Goal: Information Seeking & Learning: Learn about a topic

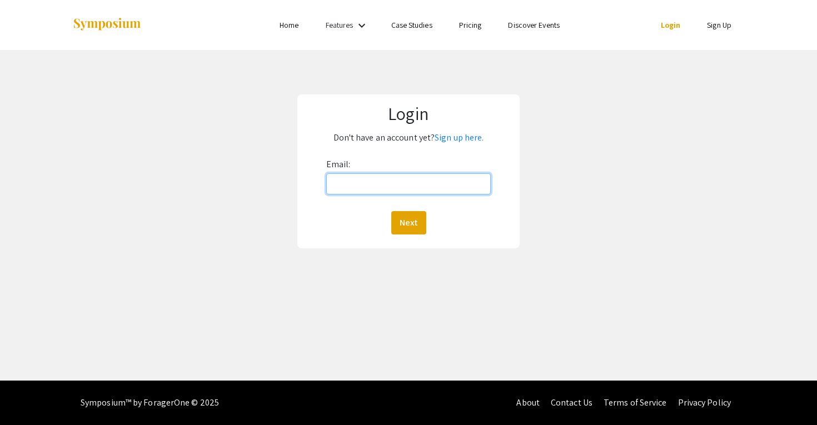
click at [392, 192] on input "Email:" at bounding box center [408, 183] width 165 height 21
type input "[EMAIL_ADDRESS][DOMAIN_NAME]"
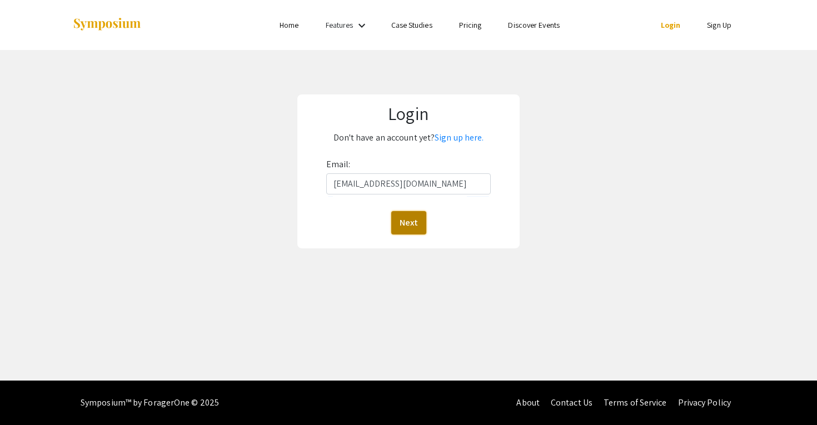
click at [412, 233] on button "Next" at bounding box center [408, 222] width 35 height 23
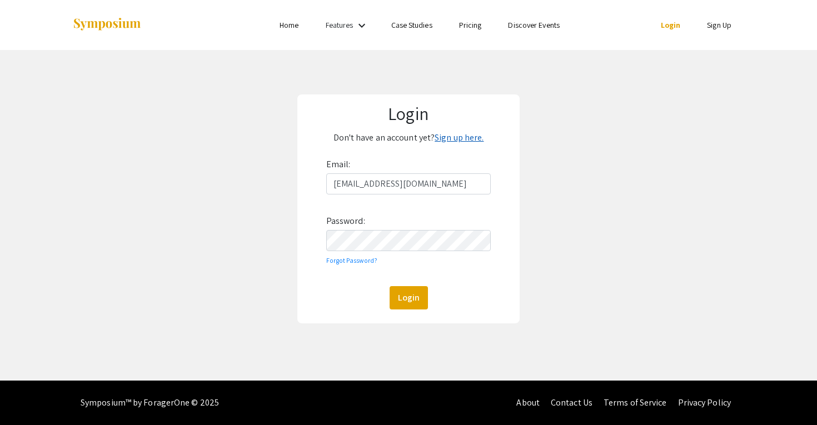
click at [456, 139] on link "Sign up here." at bounding box center [459, 138] width 49 height 12
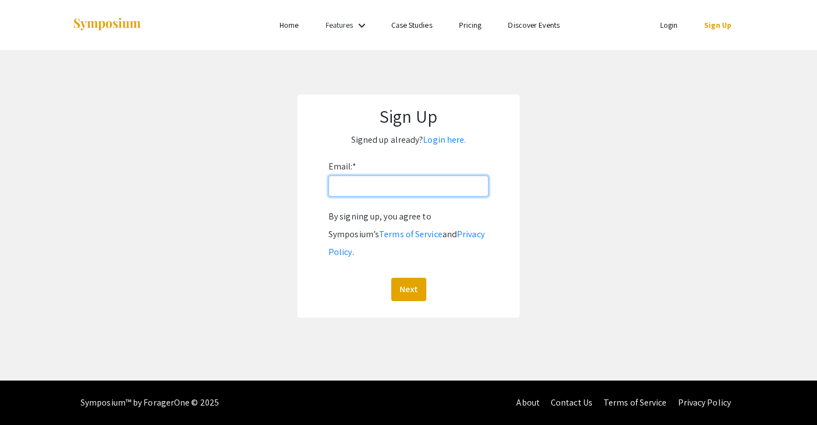
click at [402, 192] on input "Email: *" at bounding box center [408, 186] width 160 height 21
type input "[EMAIL_ADDRESS][DOMAIN_NAME]"
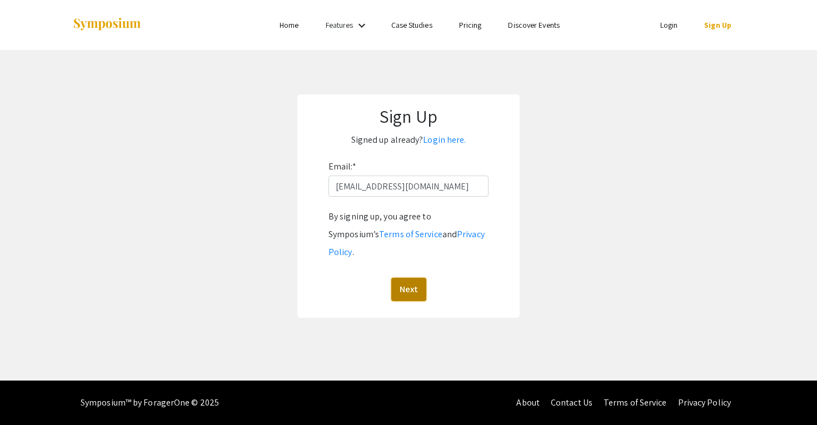
click at [410, 278] on button "Next" at bounding box center [408, 289] width 35 height 23
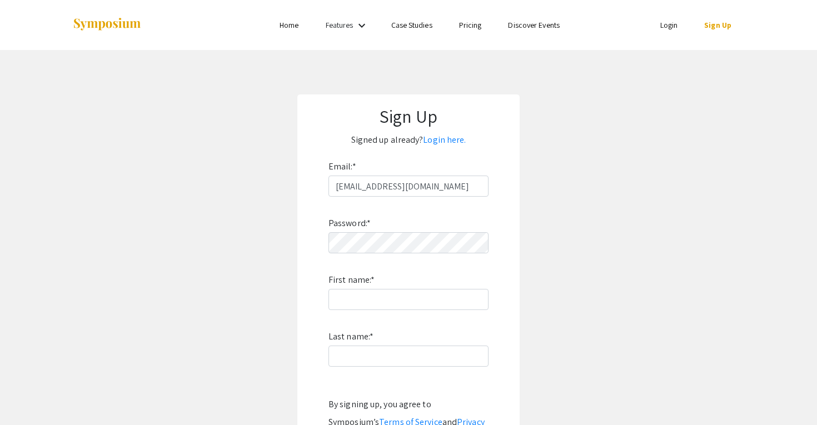
click at [401, 255] on div "Password: * First name: * Last name: * By signing up, you agree to Symposium’s …" at bounding box center [408, 343] width 160 height 292
type input "Milo"
click at [400, 361] on input "Last name: *" at bounding box center [408, 356] width 160 height 21
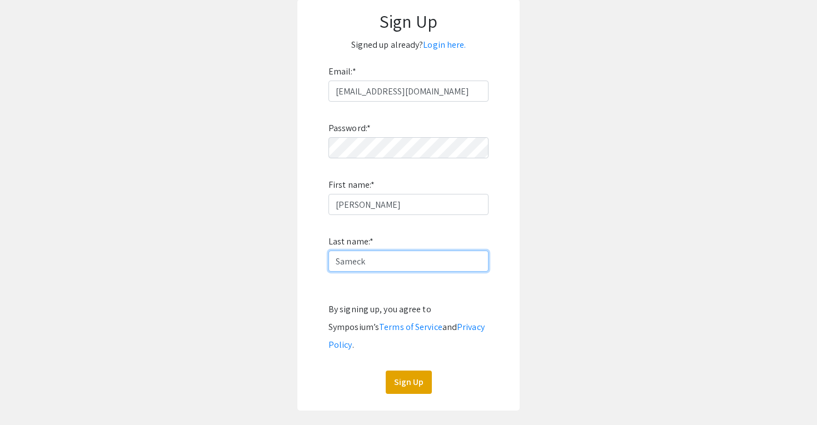
scroll to position [102, 0]
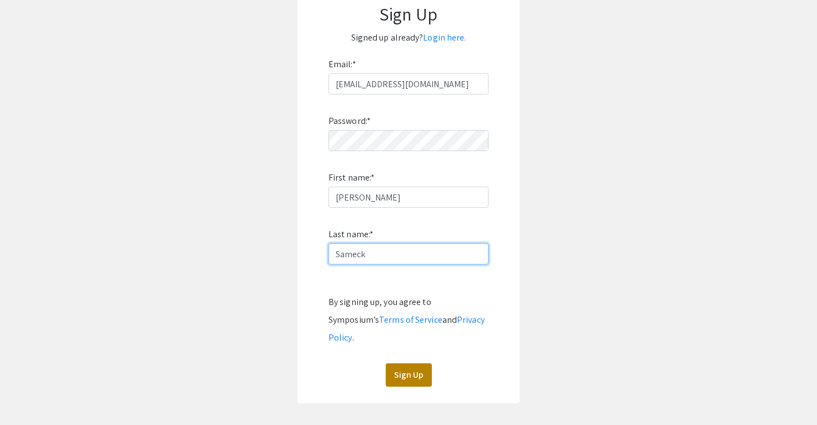
type input "Sameck"
click at [405, 363] on button "Sign Up" at bounding box center [409, 374] width 46 height 23
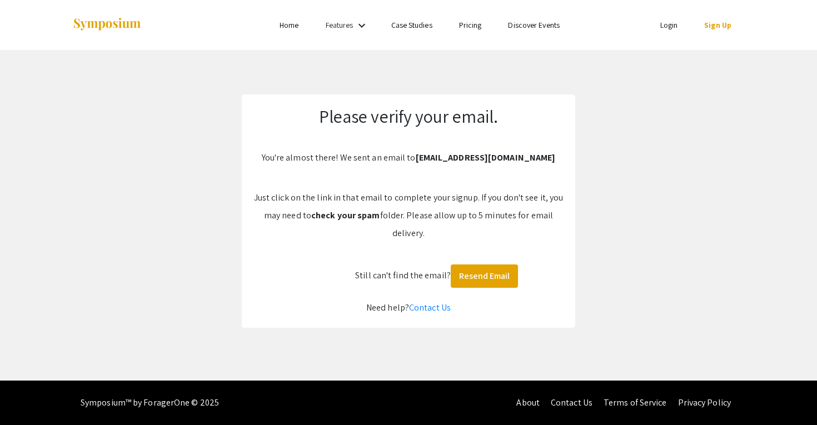
scroll to position [0, 0]
click at [488, 282] on button "Resend Email" at bounding box center [484, 276] width 67 height 23
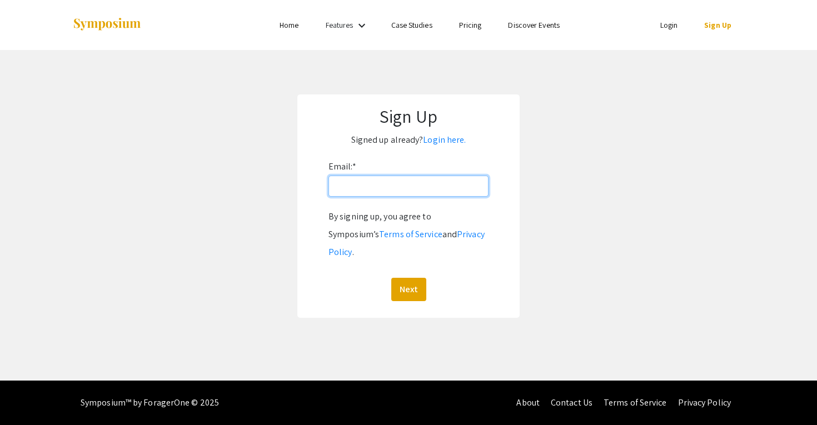
click at [435, 191] on input "Email: *" at bounding box center [408, 186] width 160 height 21
click at [446, 143] on link "Login here." at bounding box center [444, 140] width 43 height 12
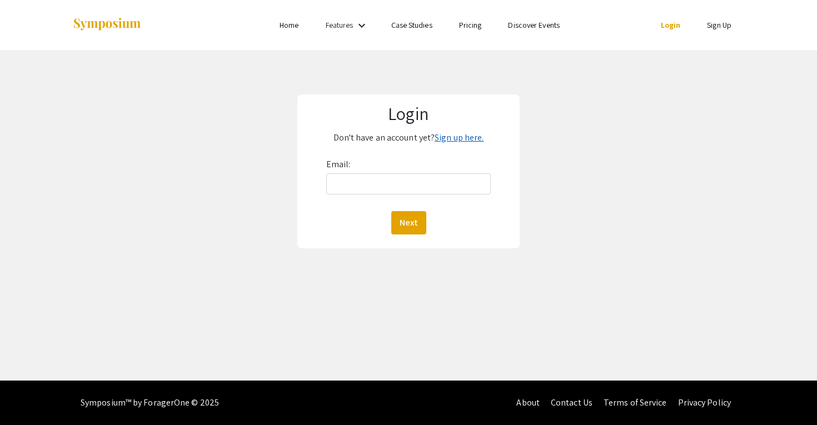
click at [454, 138] on link "Sign up here." at bounding box center [459, 138] width 49 height 12
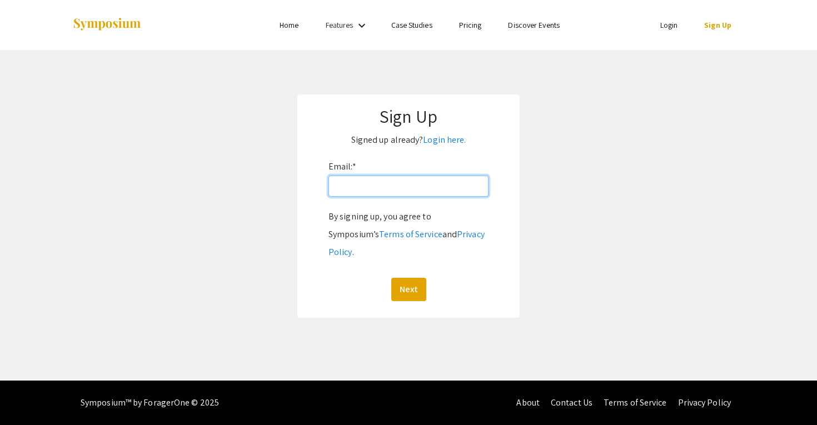
click at [404, 195] on input "Email: *" at bounding box center [408, 186] width 160 height 21
click at [452, 143] on link "Login here." at bounding box center [444, 140] width 43 height 12
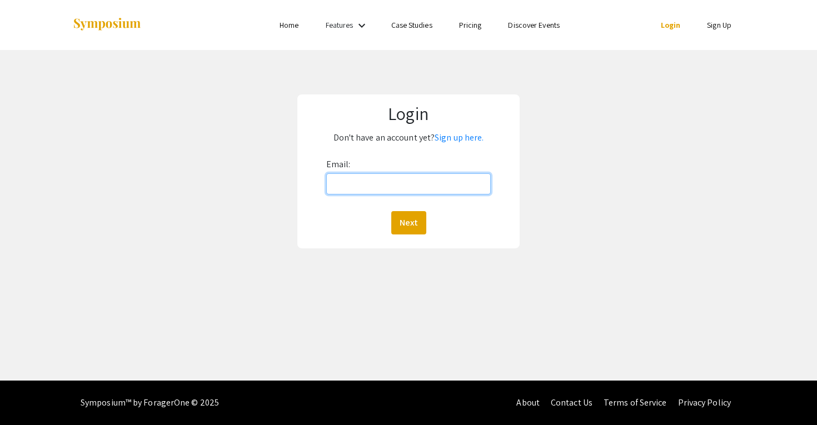
click at [413, 182] on input "Email:" at bounding box center [408, 183] width 165 height 21
type input "sameckm@oregonstate.edu"
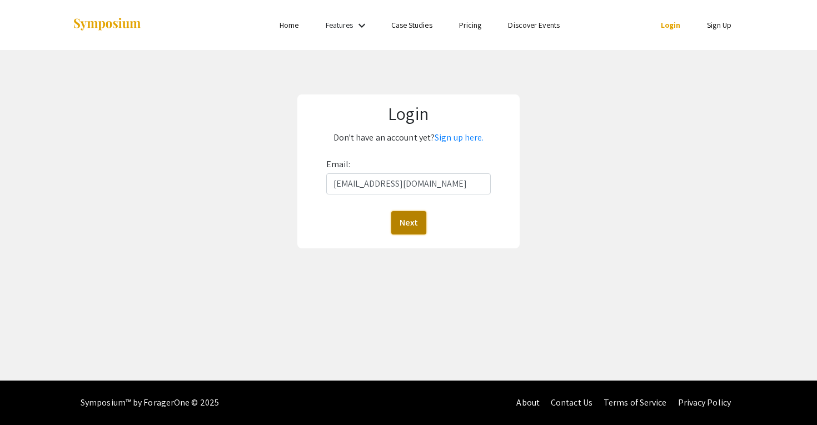
click at [410, 231] on button "Next" at bounding box center [408, 222] width 35 height 23
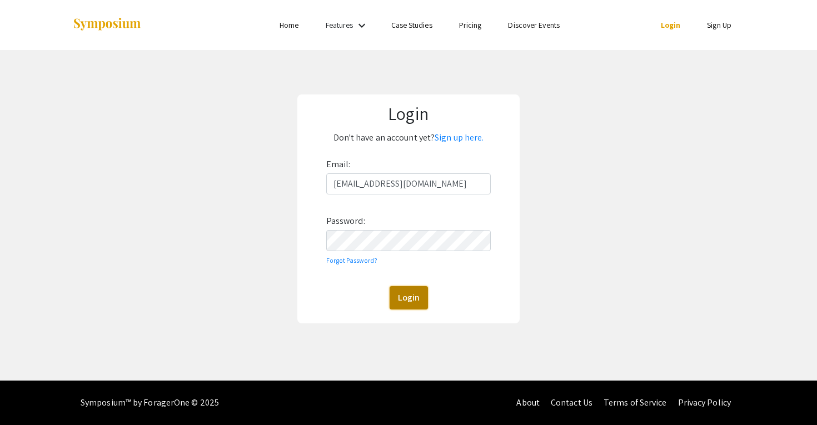
click at [409, 295] on button "Login" at bounding box center [409, 297] width 38 height 23
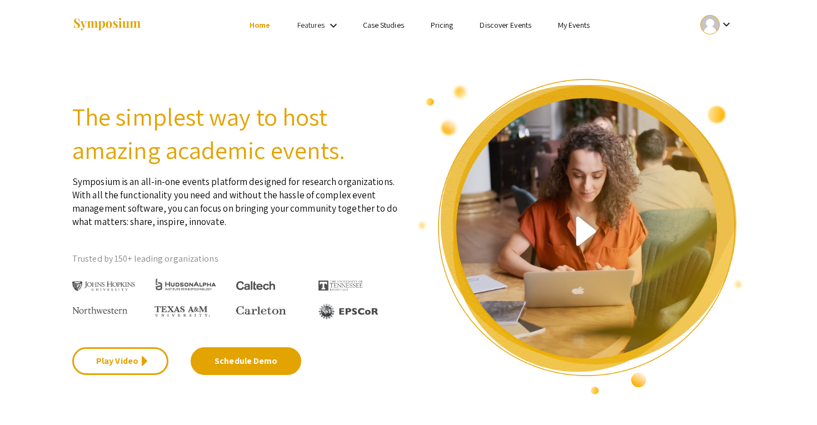
click at [504, 29] on link "Discover Events" at bounding box center [506, 25] width 52 height 10
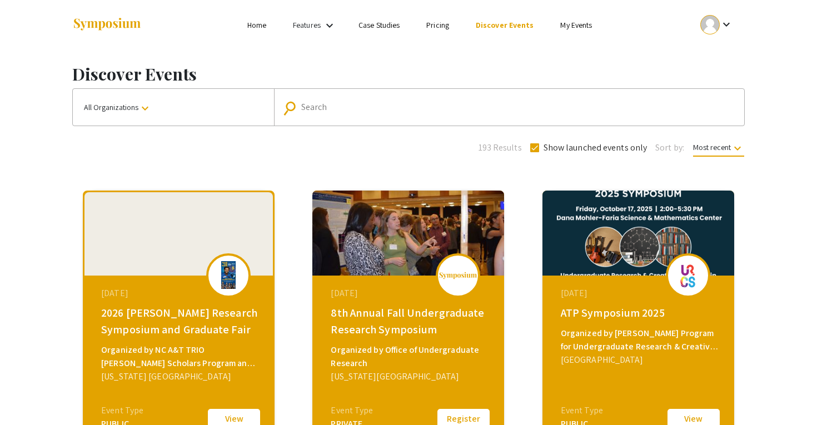
click at [403, 113] on div "Search" at bounding box center [515, 107] width 428 height 18
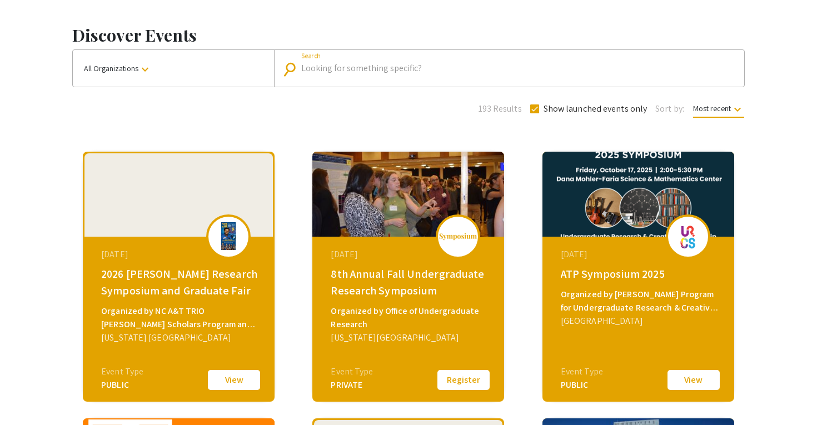
scroll to position [40, 0]
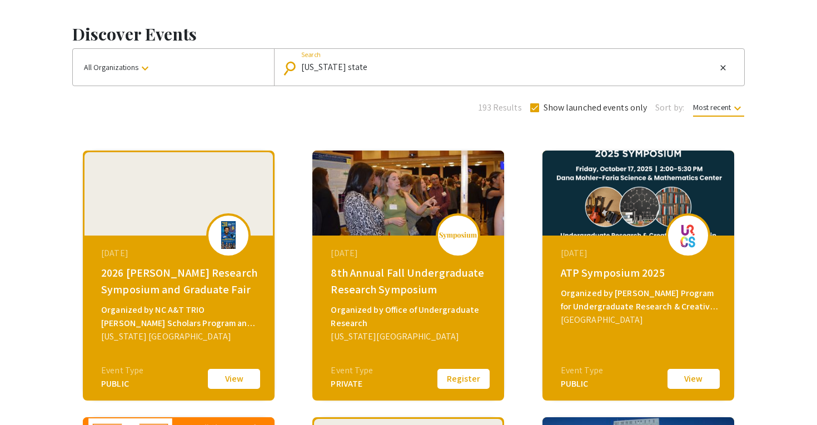
type input "oregon state"
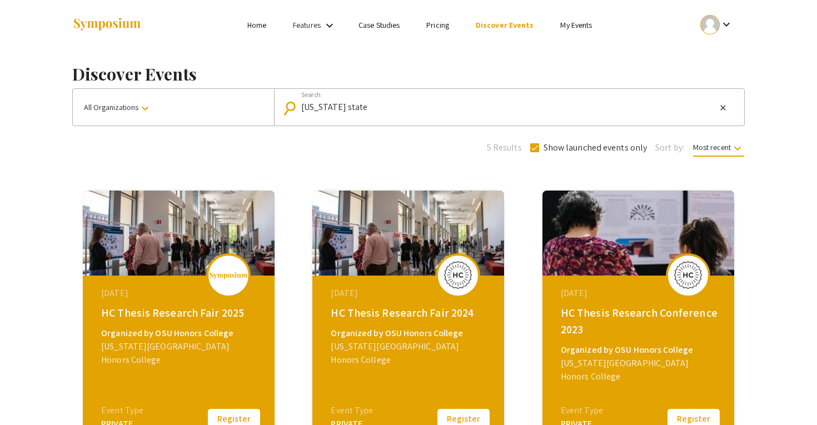
drag, startPoint x: 482, startPoint y: 113, endPoint x: 249, endPoint y: 123, distance: 233.6
click at [249, 123] on div "All Organizations keyboard_arrow_down search oregon state Search close" at bounding box center [408, 107] width 672 height 38
click at [352, 116] on div "oregon state Search" at bounding box center [508, 107] width 415 height 18
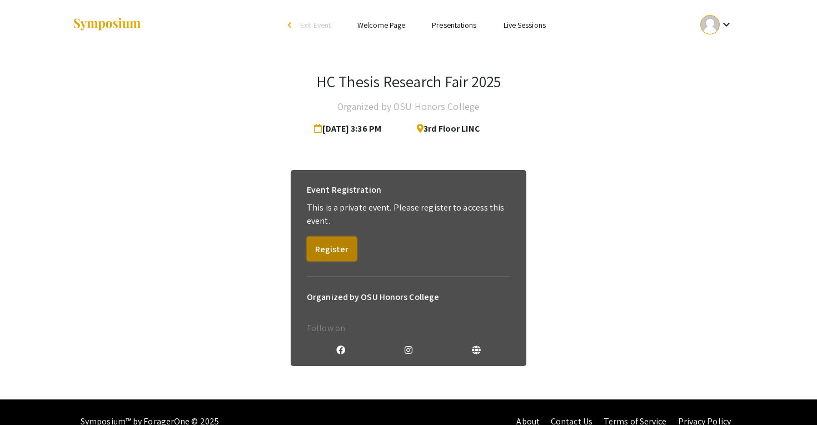
click at [338, 250] on button "Register" at bounding box center [332, 249] width 50 height 24
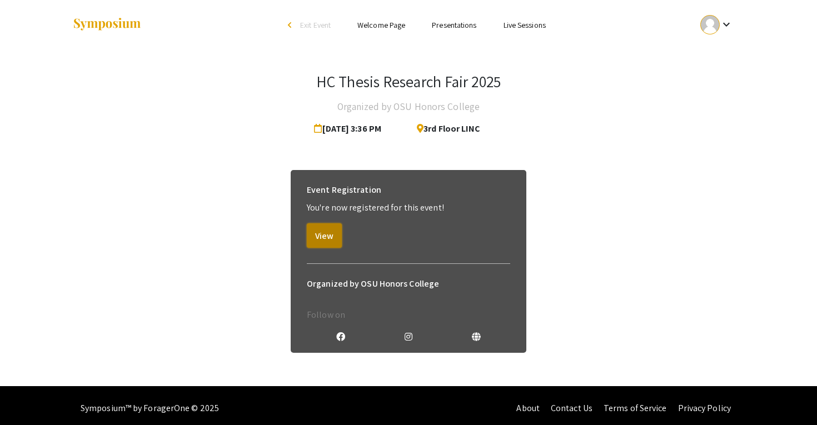
click at [325, 234] on button "View" at bounding box center [324, 235] width 35 height 24
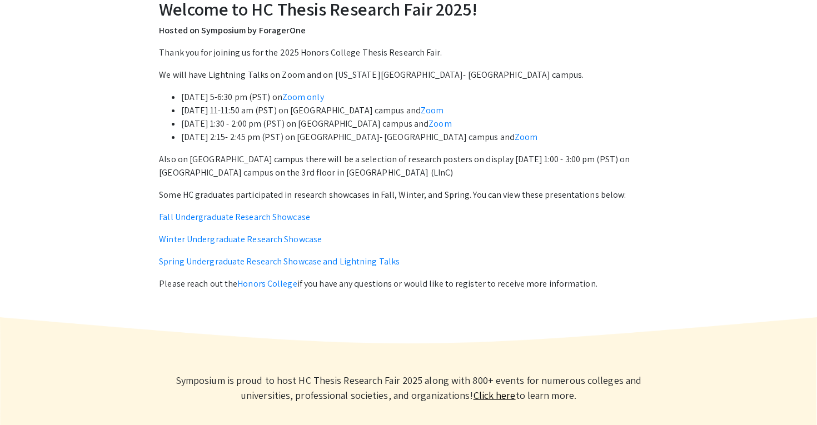
scroll to position [394, 0]
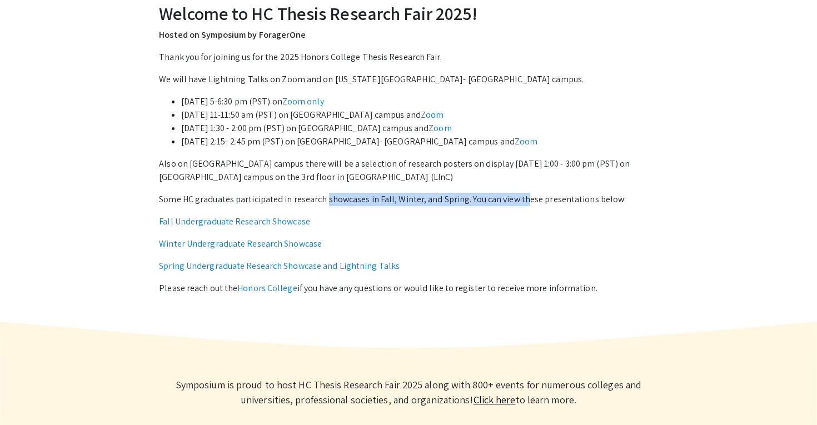
drag, startPoint x: 324, startPoint y: 193, endPoint x: 521, endPoint y: 193, distance: 196.7
click at [521, 193] on p "Some HC graduates participated in research showcases in Fall, Winter, and Sprin…" at bounding box center [408, 199] width 499 height 13
click at [381, 208] on div "Thank you for joining us for the 2025 Honors College Thesis Research Fair. We w…" at bounding box center [408, 173] width 499 height 245
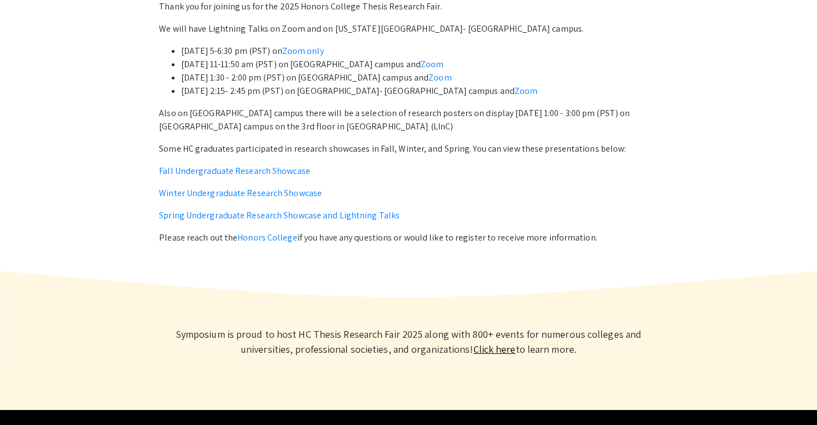
scroll to position [445, 0]
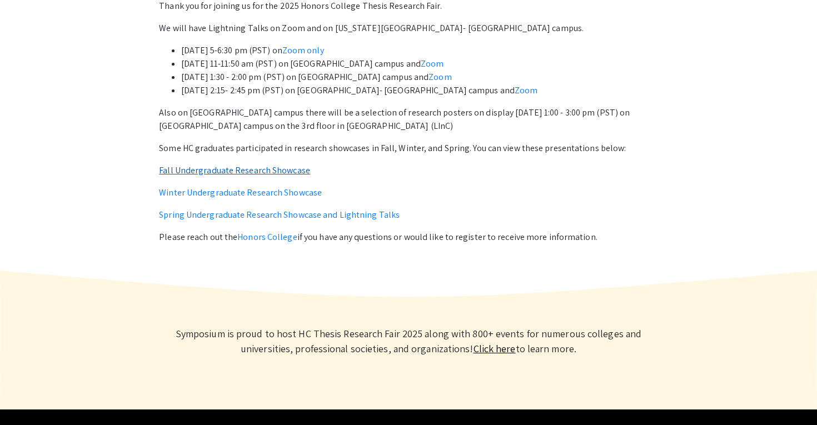
click at [251, 172] on link "Fall Undergraduate Research Showcase" at bounding box center [234, 171] width 151 height 12
click at [223, 191] on link "Winter Undergraduate Research Showcase" at bounding box center [240, 193] width 163 height 12
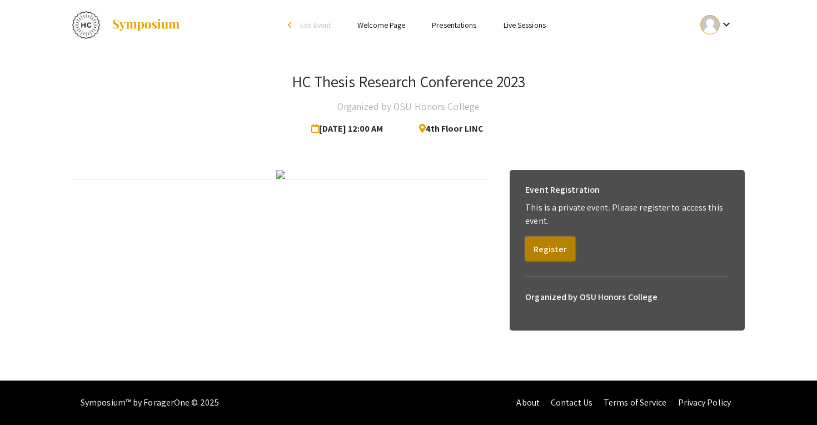
click at [561, 256] on button "Register" at bounding box center [550, 249] width 50 height 24
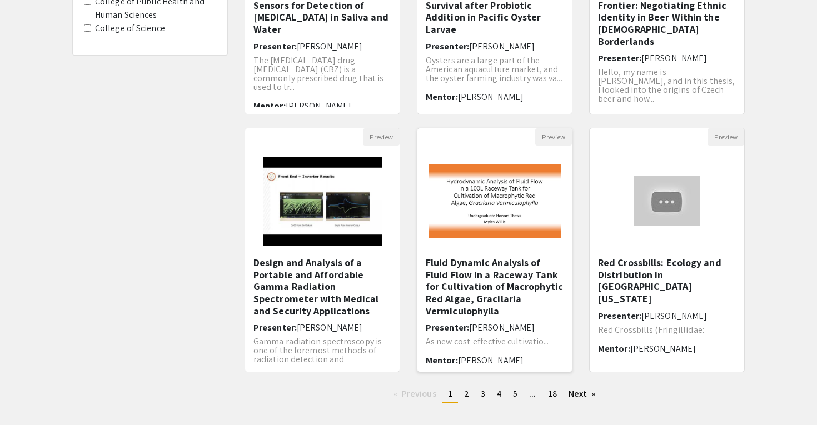
scroll to position [281, 0]
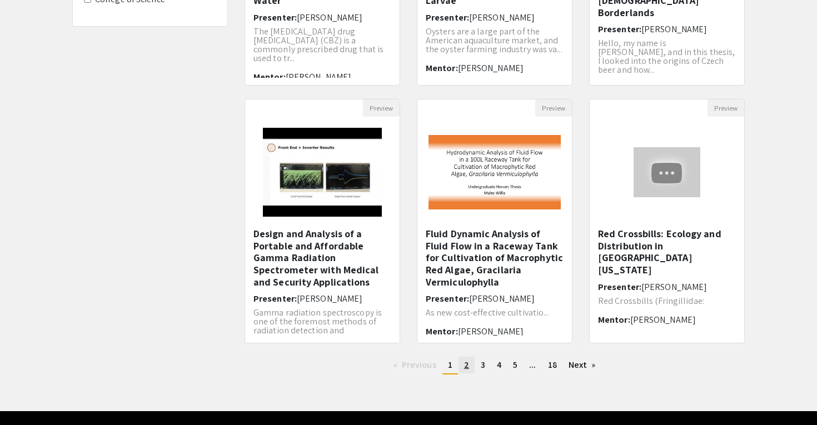
click at [469, 368] on link "page 2" at bounding box center [466, 365] width 16 height 17
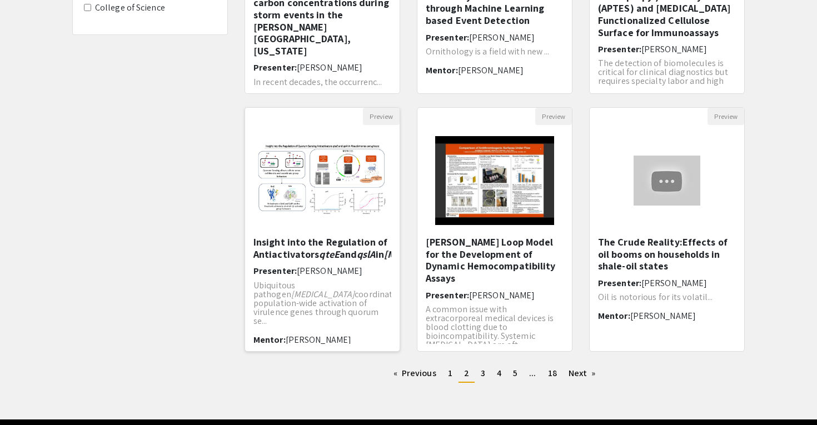
scroll to position [280, 0]
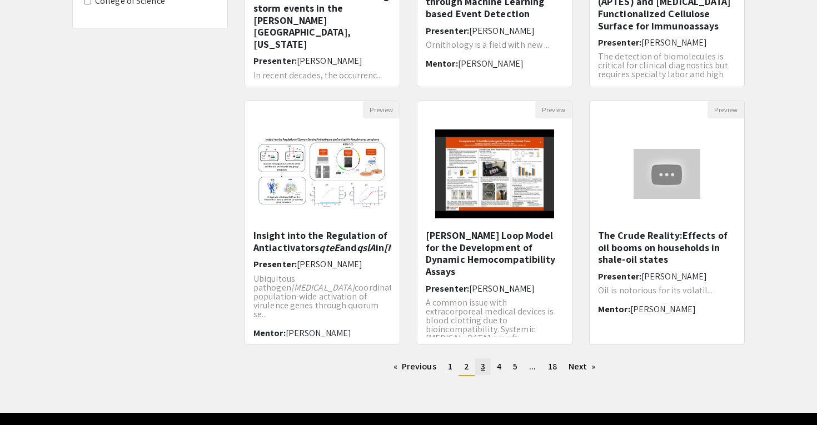
click at [486, 373] on link "page 3" at bounding box center [483, 366] width 16 height 17
